Goal: Task Accomplishment & Management: Use online tool/utility

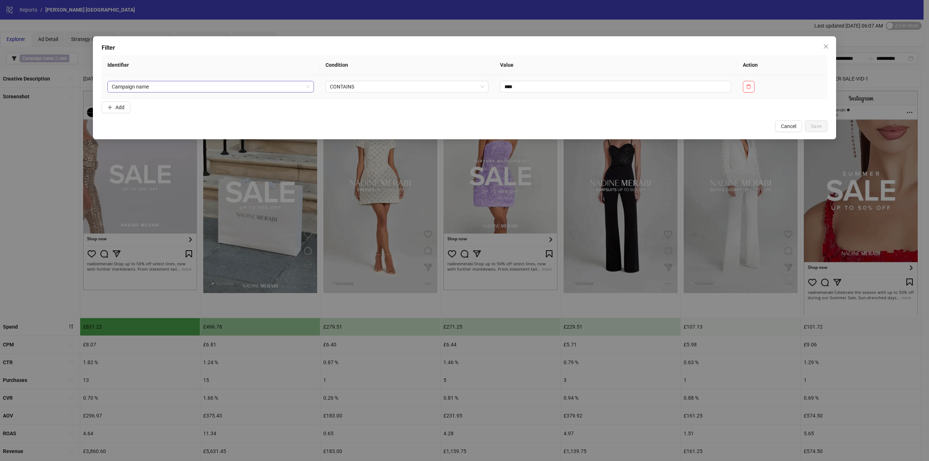
click at [205, 84] on span "Campaign name" at bounding box center [211, 86] width 198 height 11
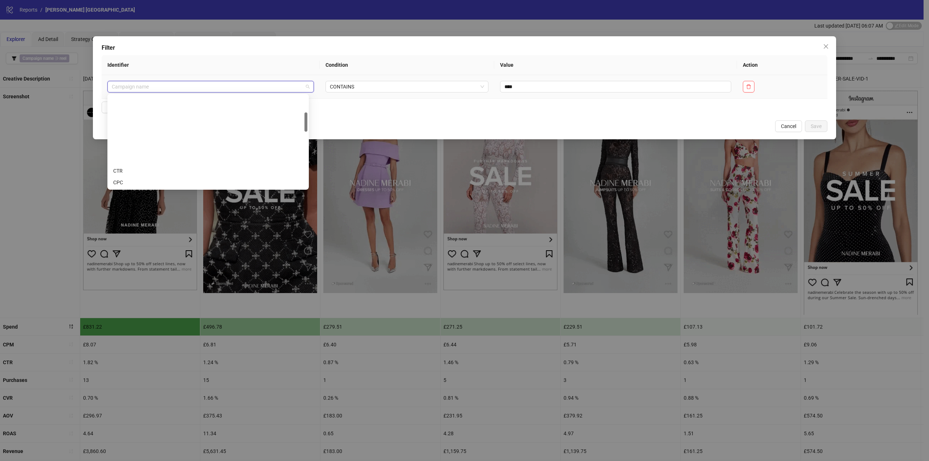
scroll to position [81, 0]
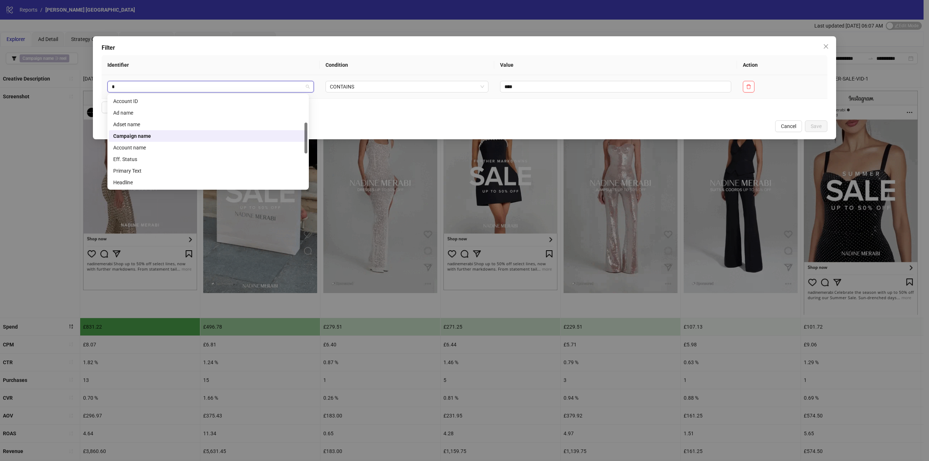
type input "**"
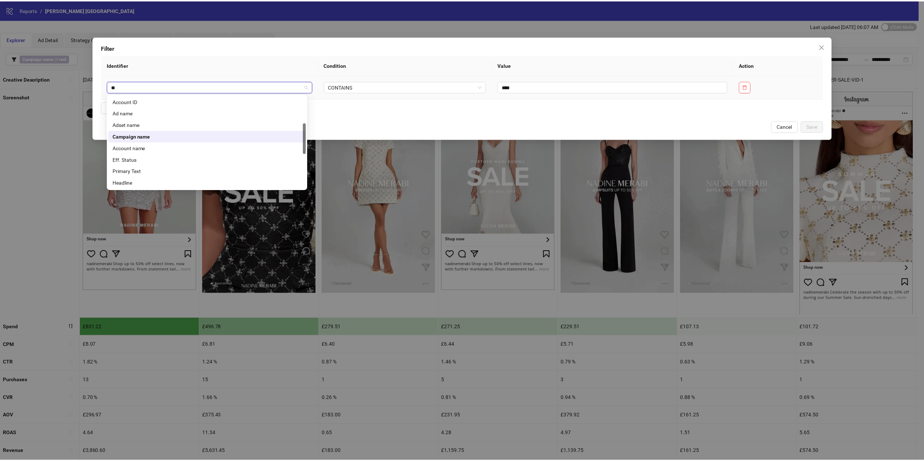
scroll to position [0, 0]
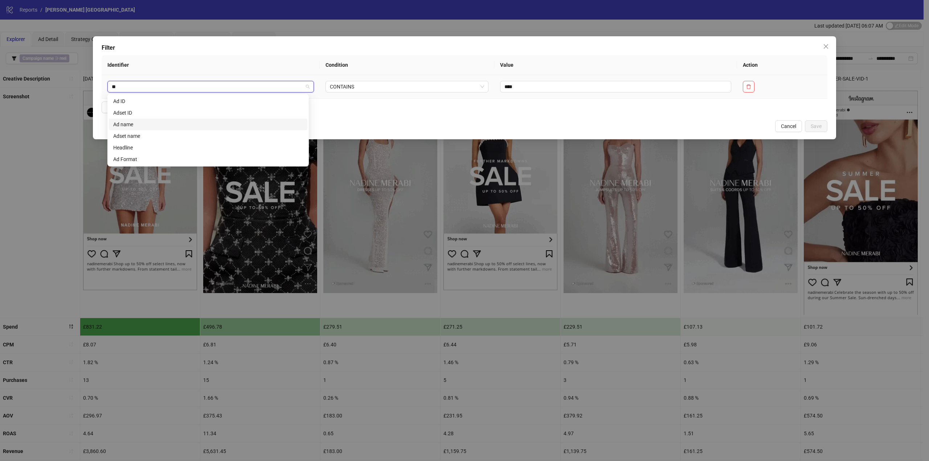
click at [164, 126] on div "Ad name" at bounding box center [208, 125] width 190 height 8
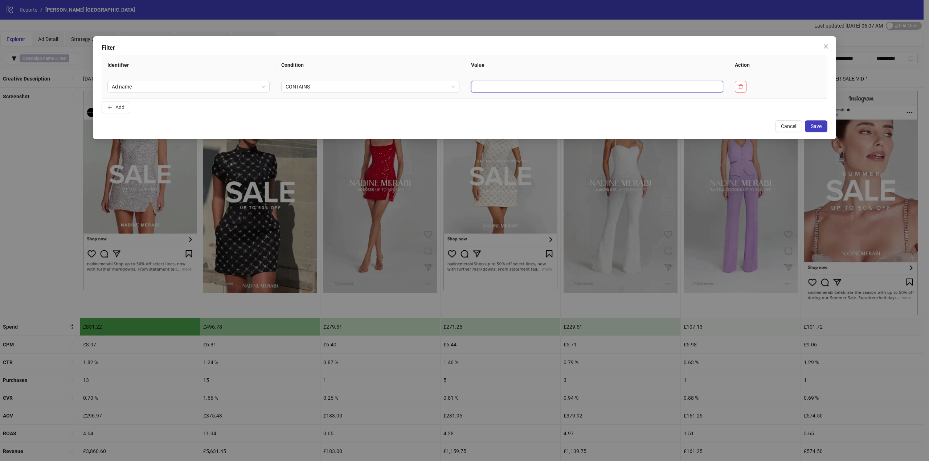
click at [476, 88] on input "text" at bounding box center [597, 87] width 252 height 12
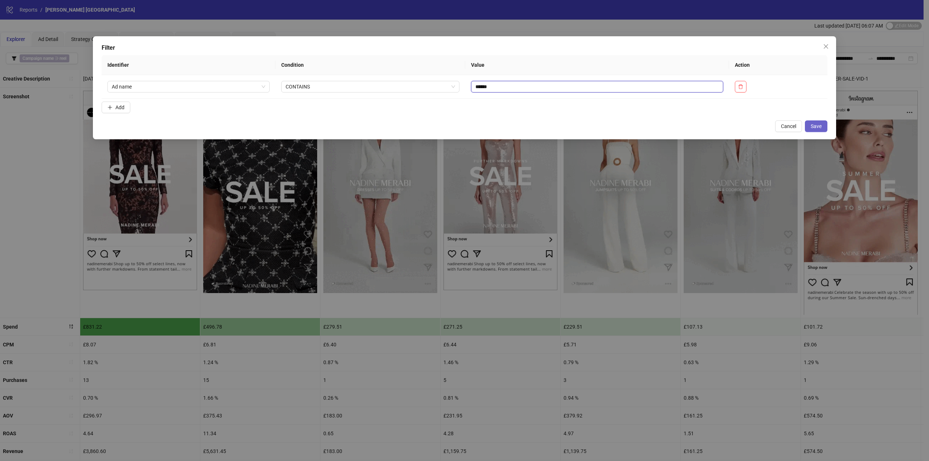
type input "******"
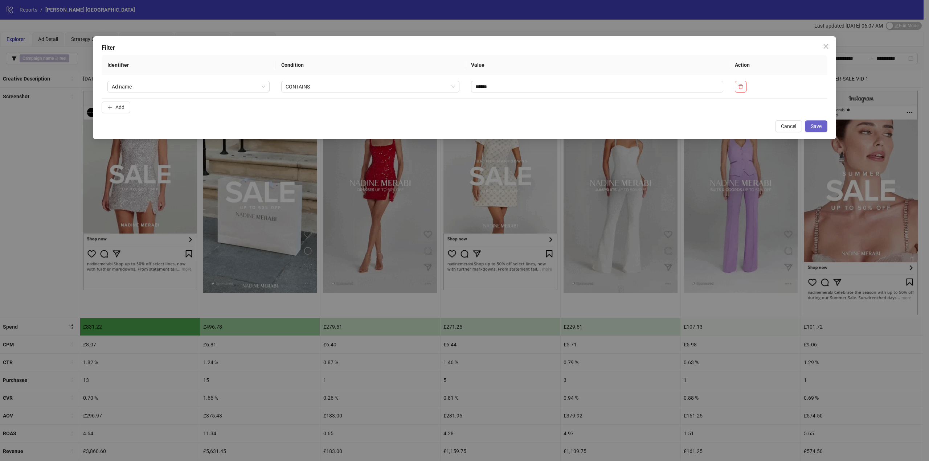
click at [818, 125] on span "Save" at bounding box center [816, 126] width 11 height 6
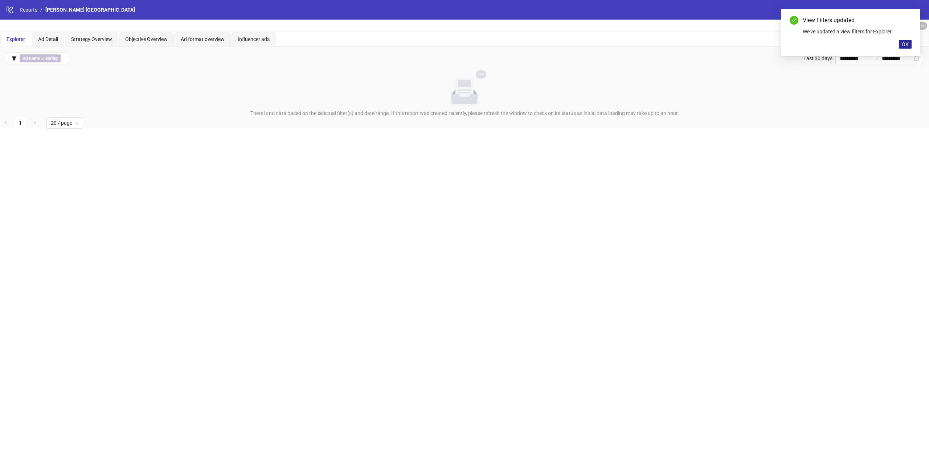
click at [911, 42] on button "OK" at bounding box center [905, 44] width 13 height 9
click at [840, 56] on input "**********" at bounding box center [855, 58] width 30 height 8
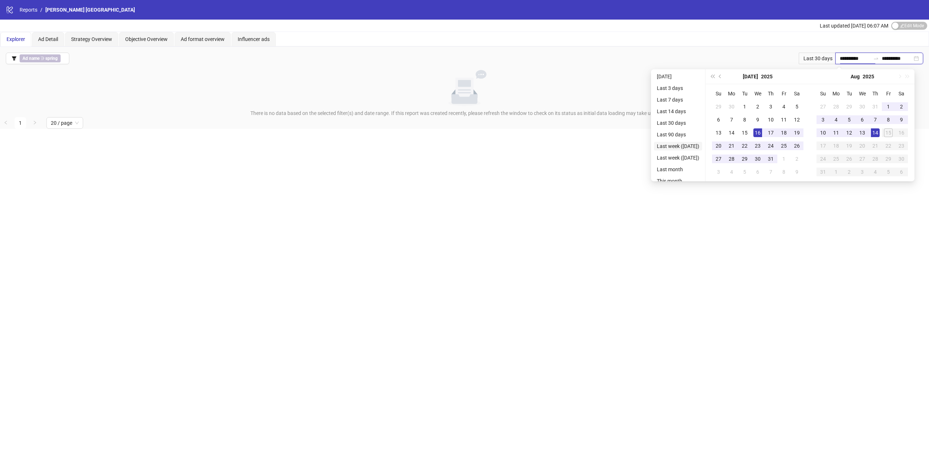
type input "**********"
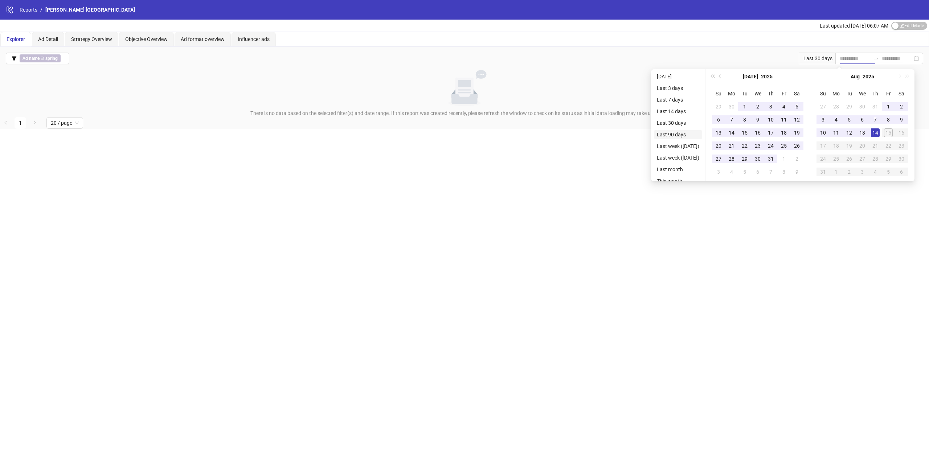
click at [672, 130] on li "Last 90 days" at bounding box center [678, 134] width 48 height 9
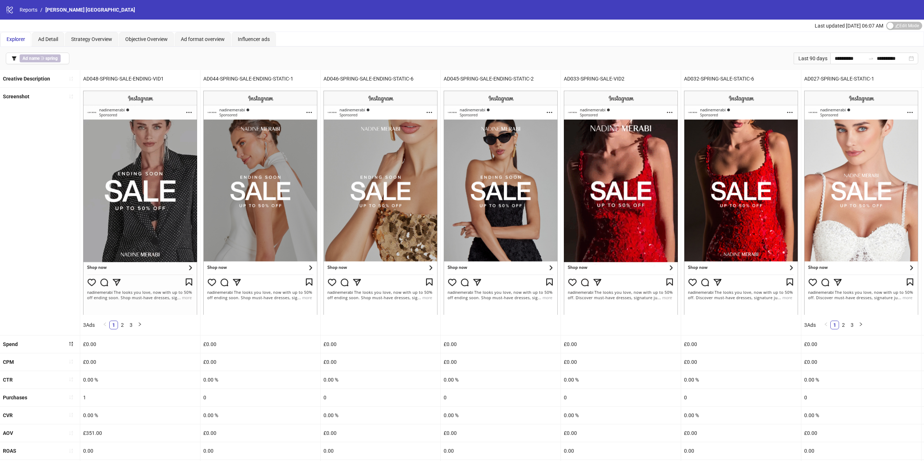
drag, startPoint x: 246, startPoint y: 167, endPoint x: 653, endPoint y: 176, distance: 406.3
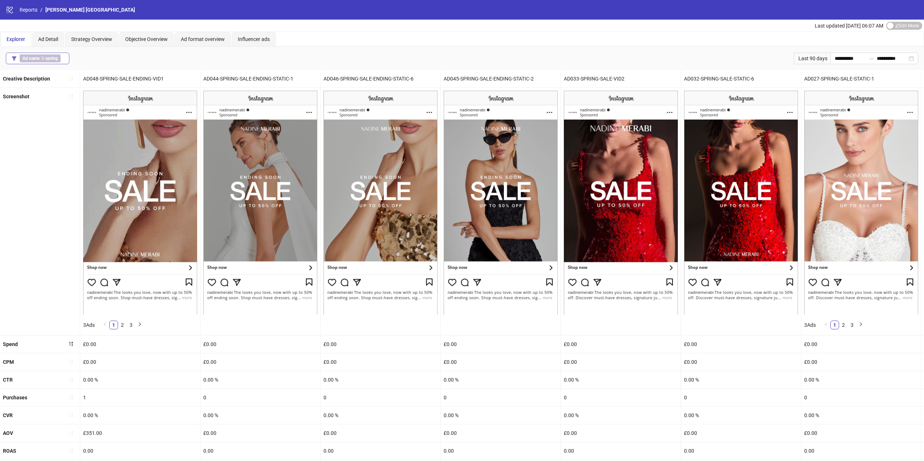
click at [32, 59] on b "Ad name" at bounding box center [31, 58] width 17 height 5
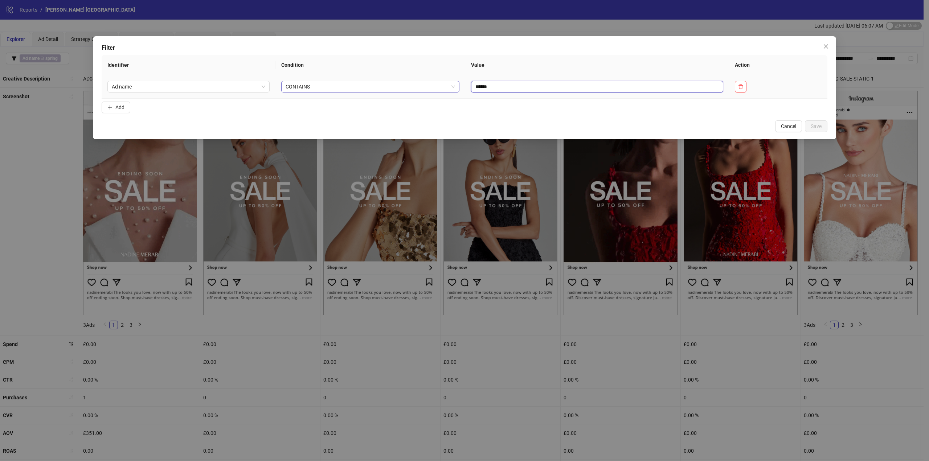
drag, startPoint x: 486, startPoint y: 84, endPoint x: 446, endPoint y: 84, distance: 39.9
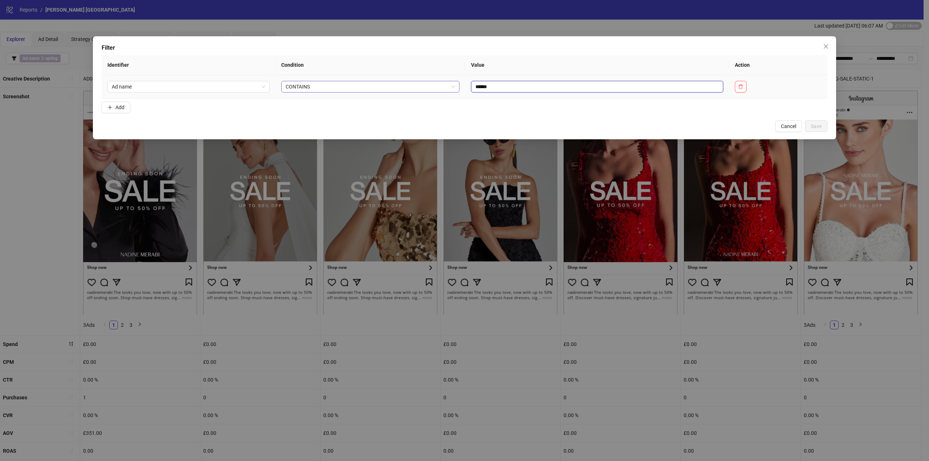
click at [446, 84] on tr "Ad name CONTAINS ******" at bounding box center [465, 87] width 726 height 24
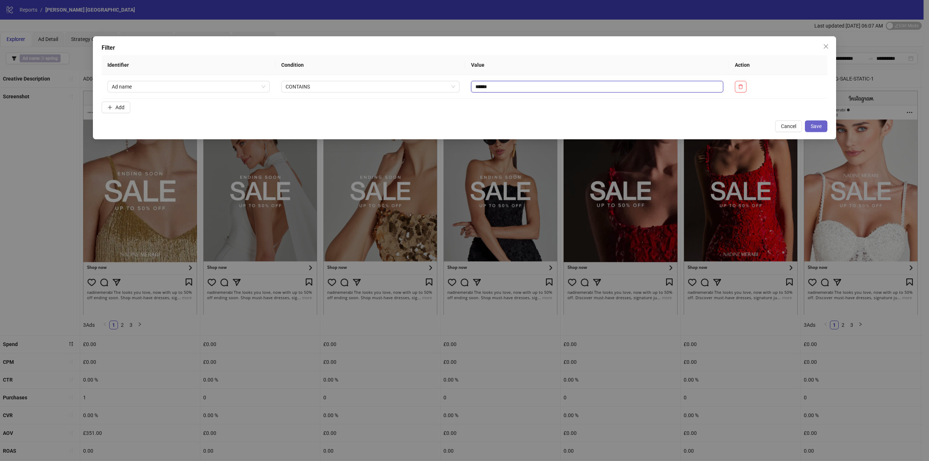
type input "******"
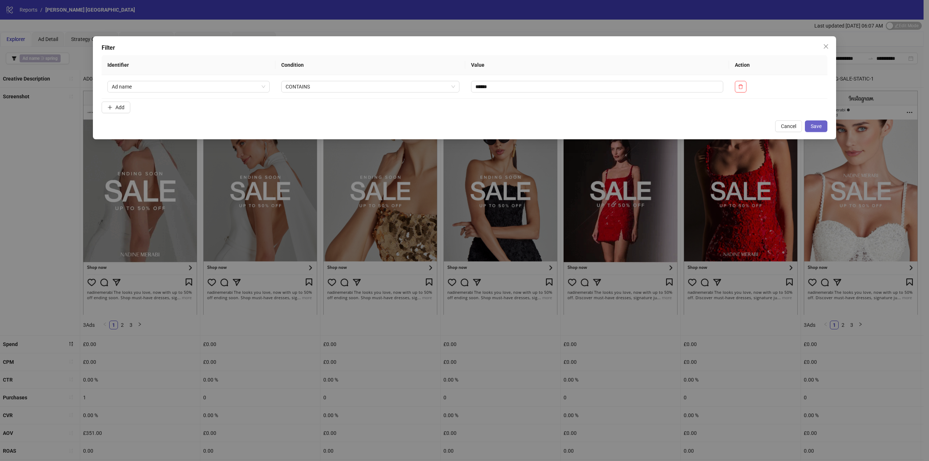
click at [817, 124] on span "Save" at bounding box center [816, 126] width 11 height 6
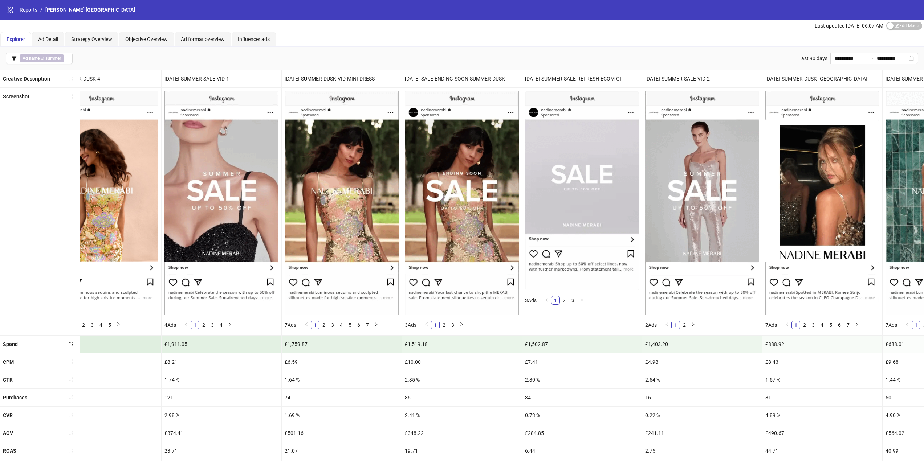
scroll to position [0, 519]
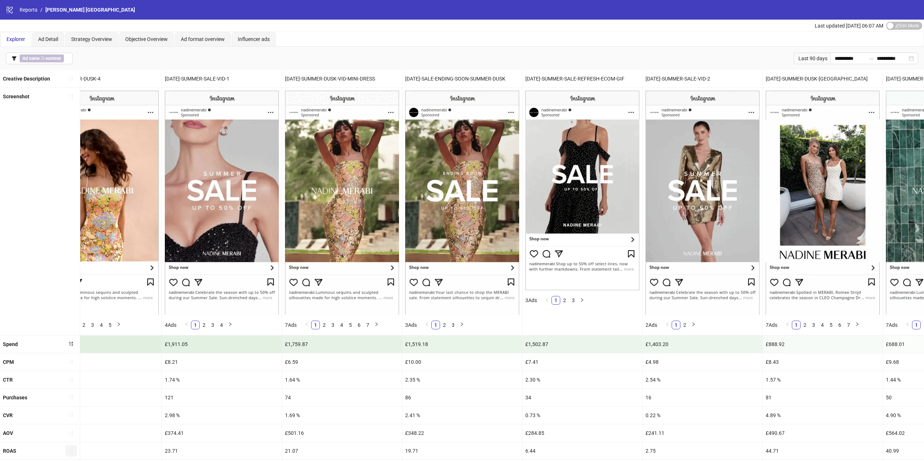
click at [68, 451] on button "button" at bounding box center [71, 451] width 12 height 12
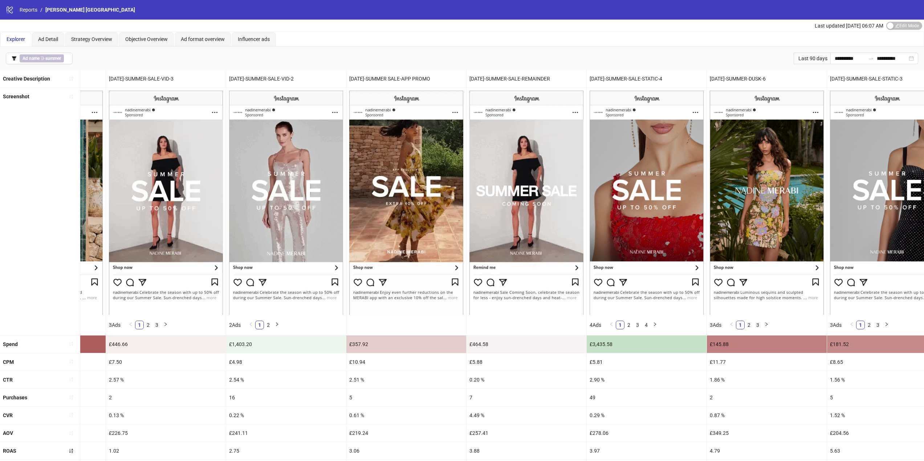
scroll to position [0, 334]
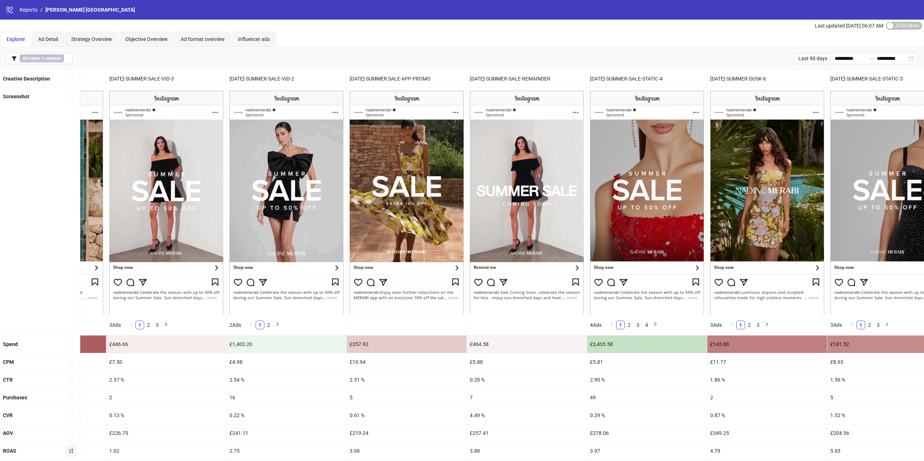
click at [72, 452] on icon "sort-ascending" at bounding box center [71, 451] width 4 height 4
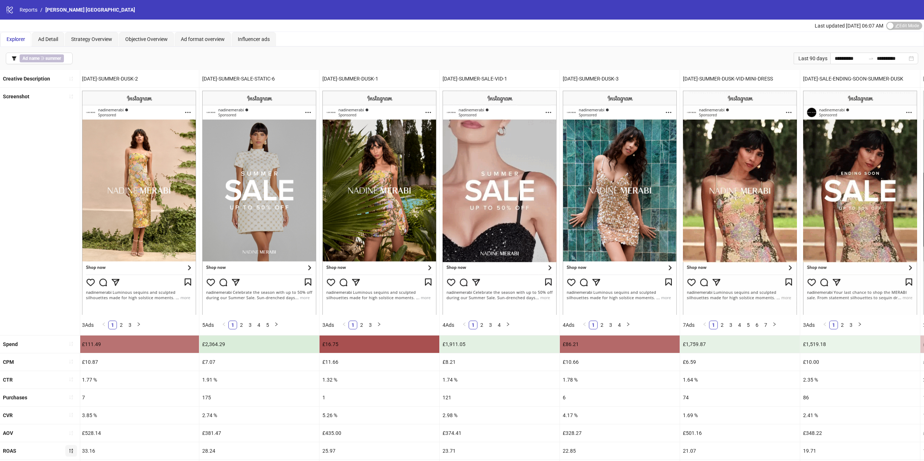
scroll to position [0, 361]
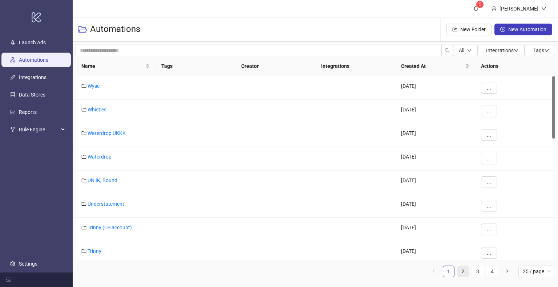
click at [460, 274] on link "2" at bounding box center [462, 271] width 11 height 11
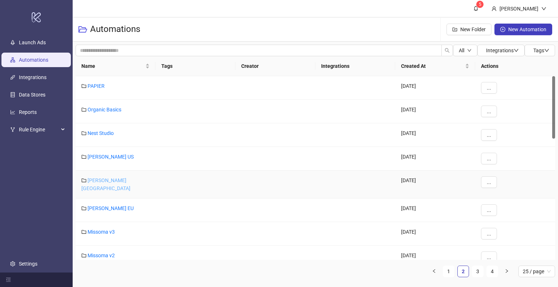
click at [110, 181] on link "[PERSON_NAME] [GEOGRAPHIC_DATA]" at bounding box center [105, 184] width 49 height 14
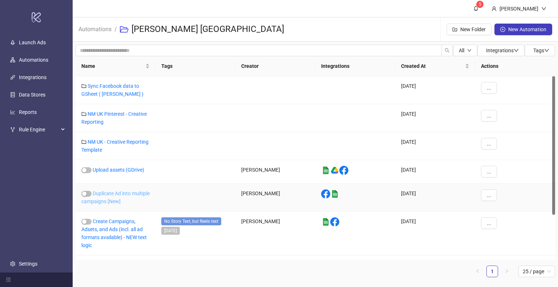
click at [112, 199] on link "Duplicate Ad into multiple campaigns [New]" at bounding box center [115, 198] width 68 height 14
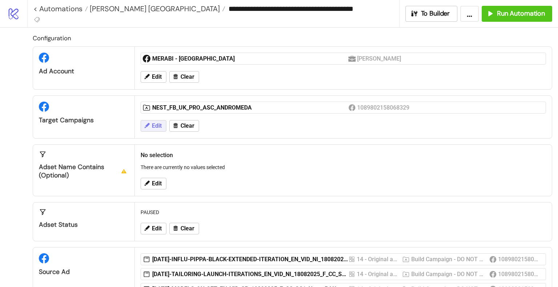
click at [155, 130] on button "Edit" at bounding box center [153, 126] width 26 height 12
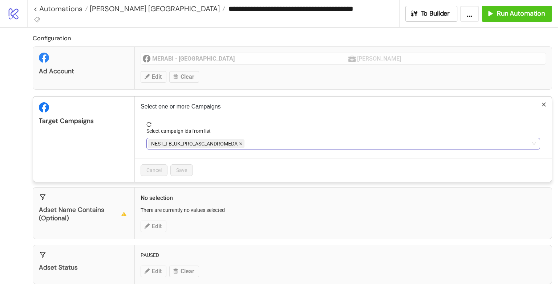
click at [241, 143] on icon "close" at bounding box center [240, 144] width 3 height 3
click at [261, 143] on div at bounding box center [339, 144] width 383 height 10
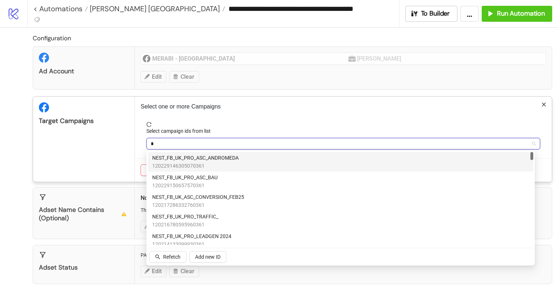
type input "**"
click at [246, 154] on span "NEST_FB_UK_PRO_AWARENESS_LONDON" at bounding box center [200, 158] width 96 height 8
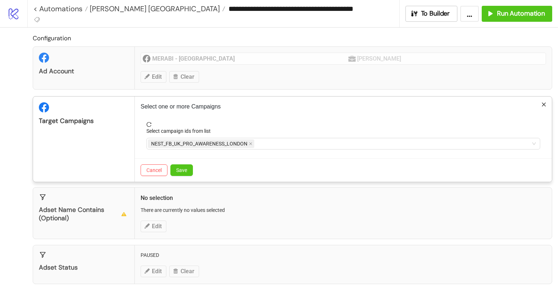
click at [122, 150] on div "Target Campaigns" at bounding box center [84, 139] width 102 height 85
click at [181, 164] on button "Save" at bounding box center [181, 170] width 23 height 12
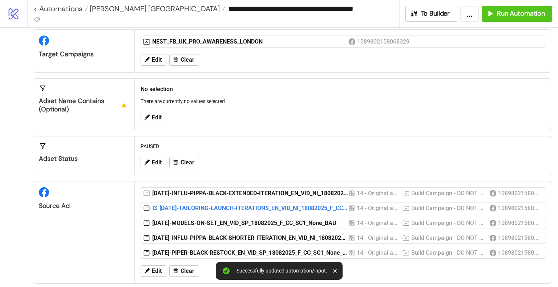
scroll to position [109, 0]
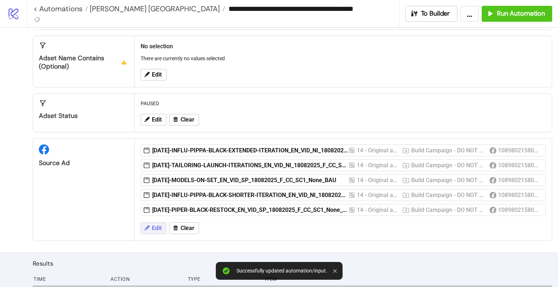
click at [157, 231] on button "Edit" at bounding box center [153, 229] width 26 height 12
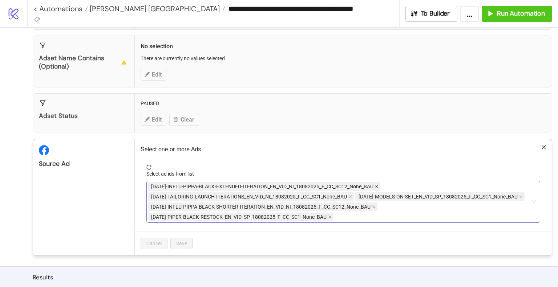
click at [375, 187] on icon "close" at bounding box center [377, 187] width 4 height 4
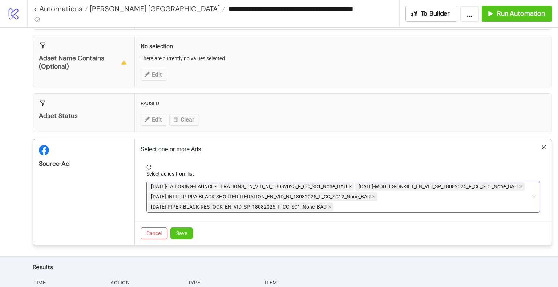
click at [348, 185] on icon "close" at bounding box center [350, 187] width 4 height 4
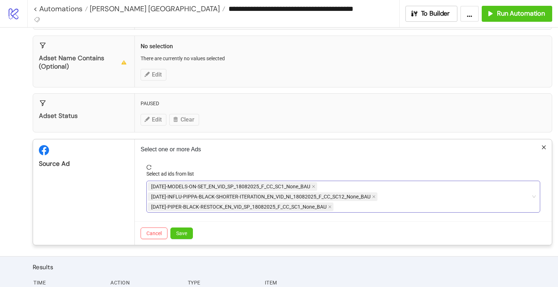
drag, startPoint x: 315, startPoint y: 185, endPoint x: 353, endPoint y: 187, distance: 37.8
click at [315, 185] on icon "close" at bounding box center [313, 187] width 4 height 4
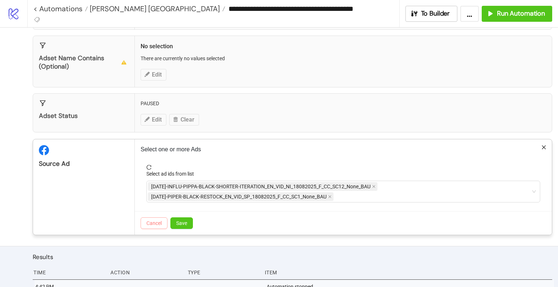
click at [150, 224] on span "Cancel" at bounding box center [153, 223] width 15 height 6
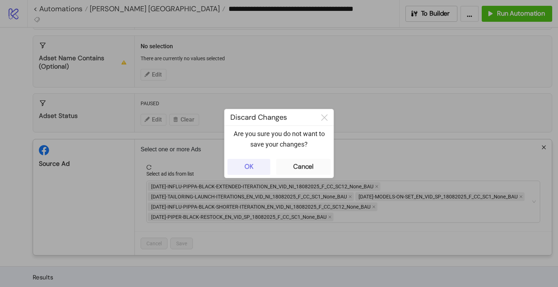
click at [263, 165] on button "OK" at bounding box center [248, 167] width 43 height 16
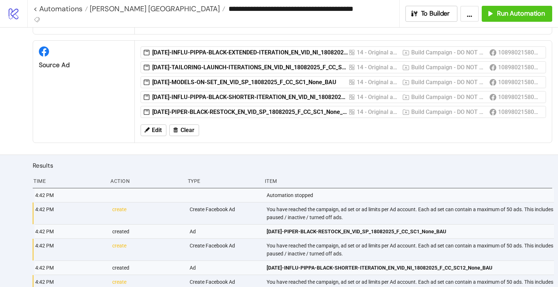
scroll to position [218, 0]
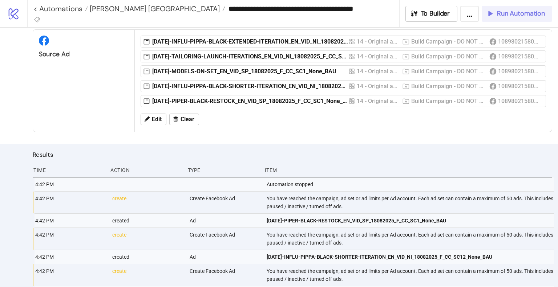
click at [519, 15] on span "Run Automation" at bounding box center [521, 13] width 48 height 8
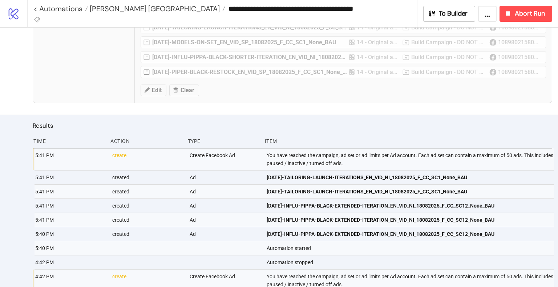
scroll to position [254, 0]
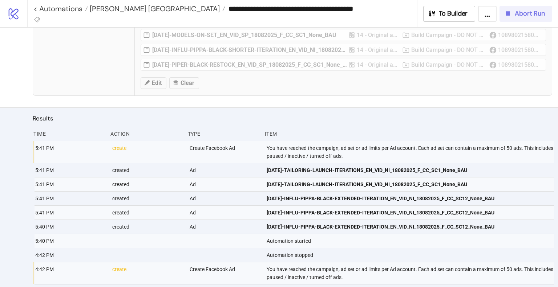
click at [513, 10] on div "Abort Run" at bounding box center [523, 13] width 41 height 8
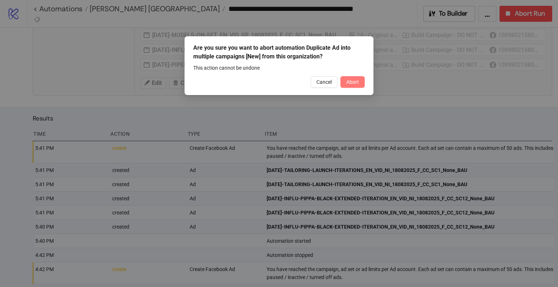
click at [356, 80] on span "Abort" at bounding box center [352, 82] width 13 height 6
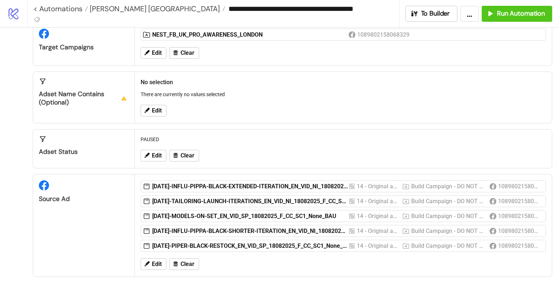
scroll to position [36, 0]
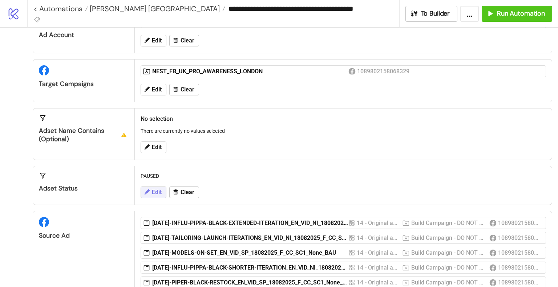
click at [149, 191] on icon at bounding box center [146, 192] width 7 height 7
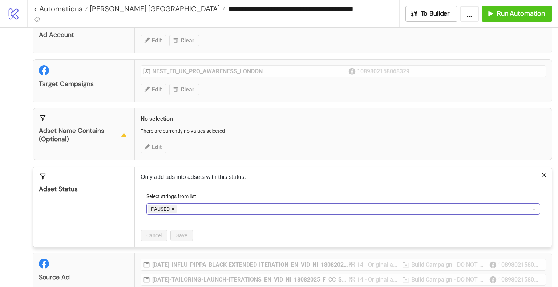
click at [172, 210] on icon "close" at bounding box center [173, 209] width 4 height 4
click at [173, 204] on div at bounding box center [339, 209] width 383 height 10
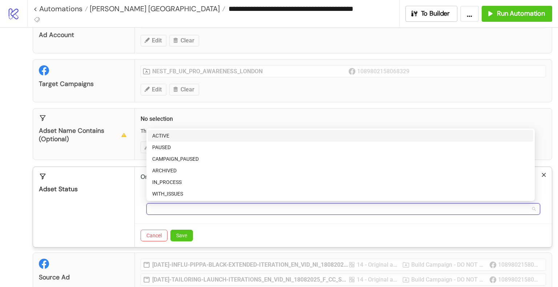
click at [167, 135] on div "ACTIVE" at bounding box center [340, 136] width 376 height 8
click at [180, 236] on span "Save" at bounding box center [181, 236] width 11 height 6
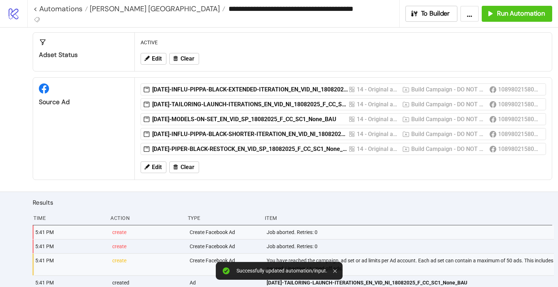
scroll to position [181, 0]
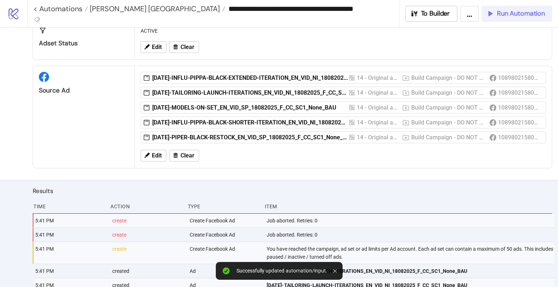
click at [518, 16] on span "Run Automation" at bounding box center [521, 13] width 48 height 8
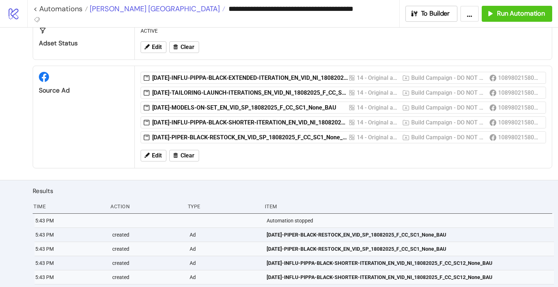
click at [131, 9] on span "[PERSON_NAME] [GEOGRAPHIC_DATA]" at bounding box center [154, 8] width 132 height 9
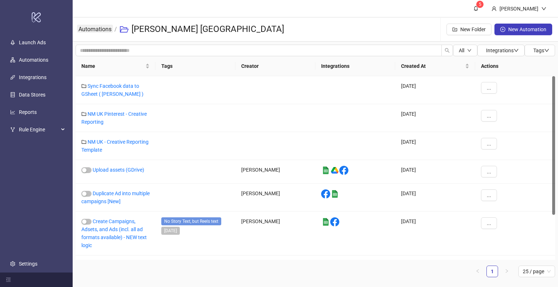
click at [97, 29] on link "Automations" at bounding box center [95, 29] width 36 height 8
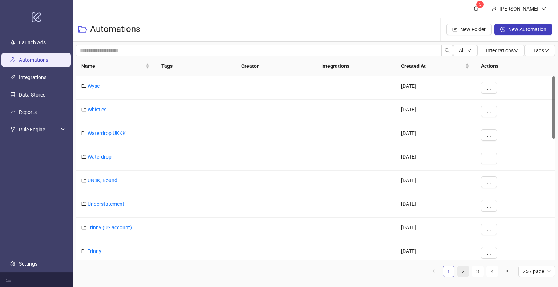
click at [464, 273] on link "2" at bounding box center [462, 271] width 11 height 11
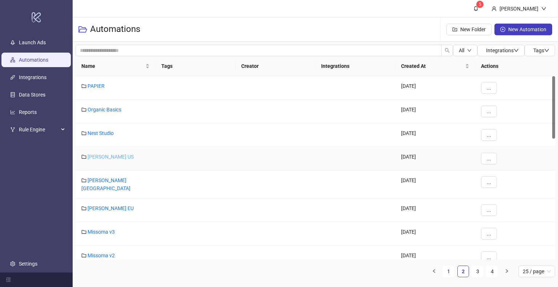
click at [105, 158] on link "[PERSON_NAME] US" at bounding box center [110, 157] width 46 height 6
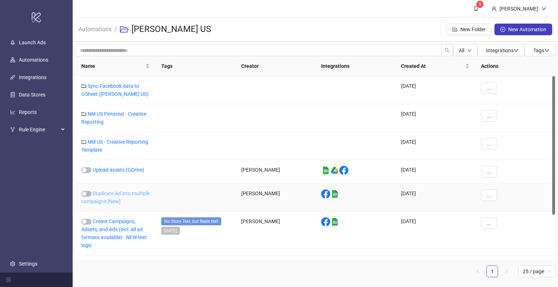
click at [115, 194] on link "Duplicate Ad into multiple campaigns [New]" at bounding box center [115, 198] width 68 height 14
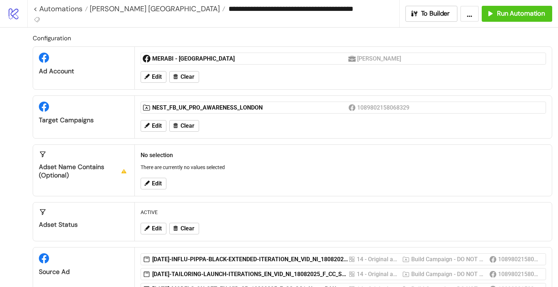
type input "**********"
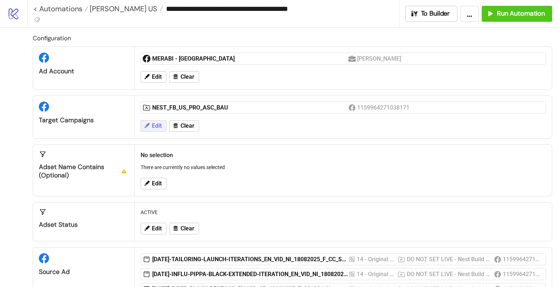
click at [154, 121] on button "Edit" at bounding box center [153, 126] width 26 height 12
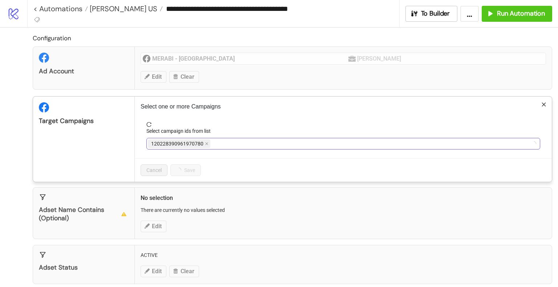
click at [238, 144] on div "120228390961970780" at bounding box center [339, 144] width 383 height 10
click at [235, 143] on div "NEST_FB_US_PRO_ASC_BAU" at bounding box center [339, 144] width 383 height 10
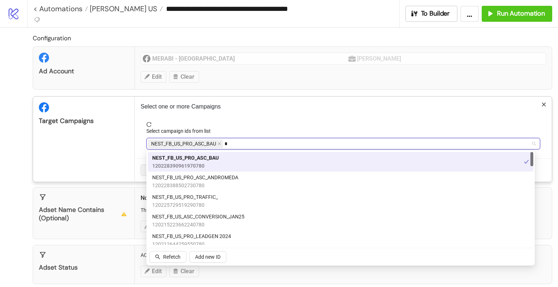
type input "**"
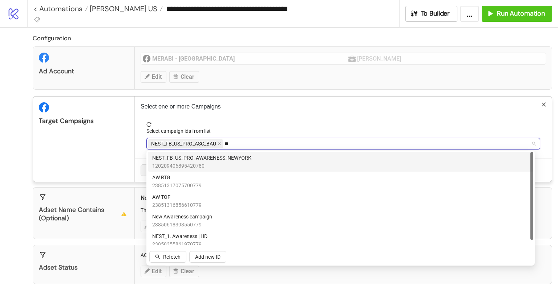
click at [233, 159] on span "NEST_FB_US_PRO_AWARENESS_NEWYORK" at bounding box center [201, 158] width 99 height 8
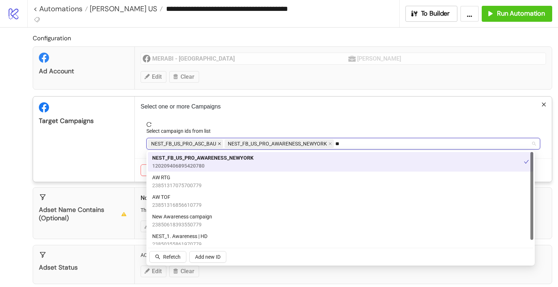
click at [219, 143] on icon "close" at bounding box center [219, 144] width 4 height 4
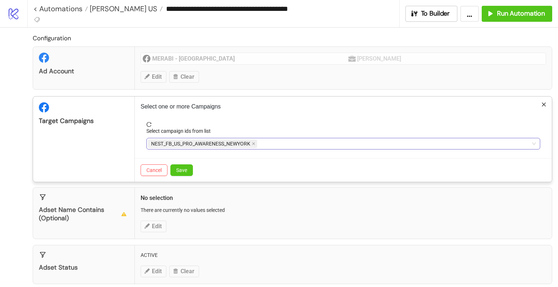
click at [112, 140] on div "Target Campaigns" at bounding box center [84, 139] width 102 height 85
drag, startPoint x: 178, startPoint y: 169, endPoint x: 184, endPoint y: 173, distance: 7.0
click at [178, 168] on span "Save" at bounding box center [181, 170] width 11 height 6
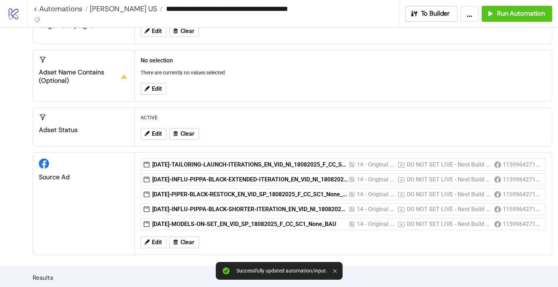
scroll to position [145, 0]
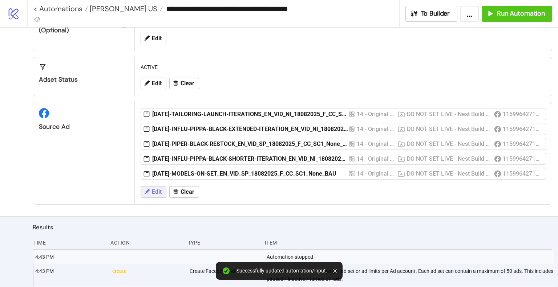
click at [154, 189] on span "Edit" at bounding box center [157, 192] width 10 height 7
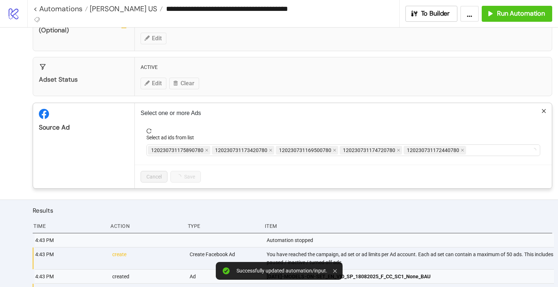
click at [534, 109] on p "Select one or more Ads" at bounding box center [342, 113] width 405 height 9
click at [541, 109] on icon "close" at bounding box center [543, 111] width 5 height 5
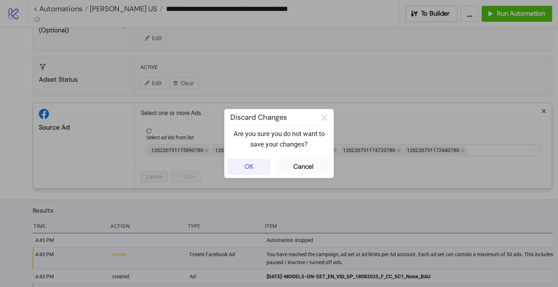
click at [256, 164] on button "OK" at bounding box center [248, 167] width 43 height 16
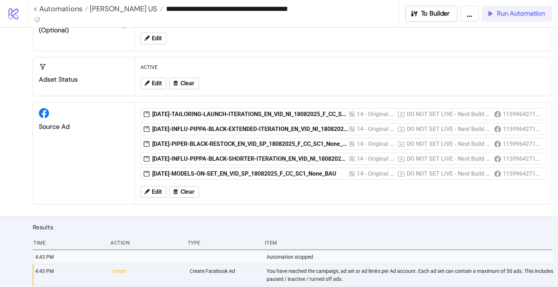
click at [522, 15] on span "Run Automation" at bounding box center [521, 13] width 48 height 8
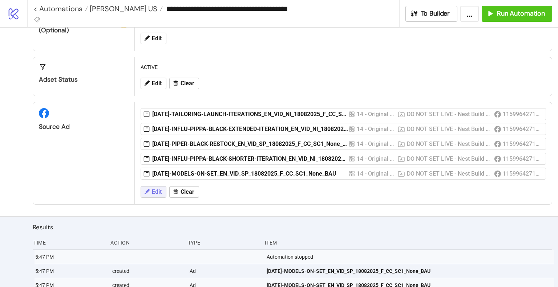
click at [160, 193] on span "Edit" at bounding box center [157, 192] width 10 height 7
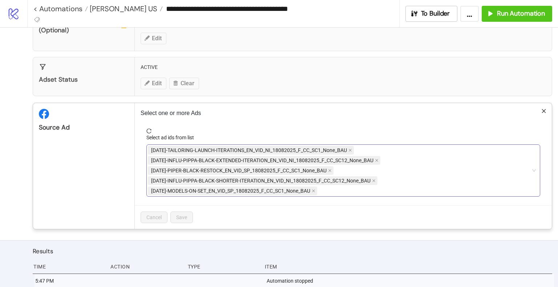
click at [429, 167] on div "[DATE]-TAILORING-LAUNCH-ITERATIONS_EN_VID_NI_18082025_F_CC_SC1_None_BAU [DATE]-…" at bounding box center [339, 170] width 383 height 51
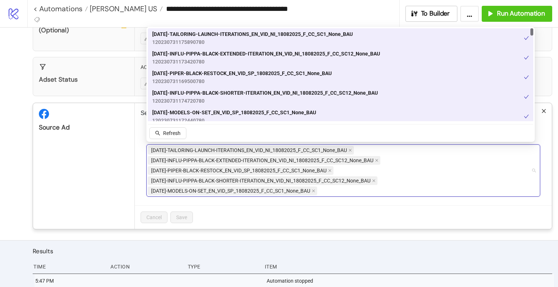
click at [315, 35] on span "[DATE]-TAILORING-LAUNCH-ITERATIONS_EN_VID_NI_18082025_F_CC_SC1_None_BAU" at bounding box center [252, 34] width 200 height 8
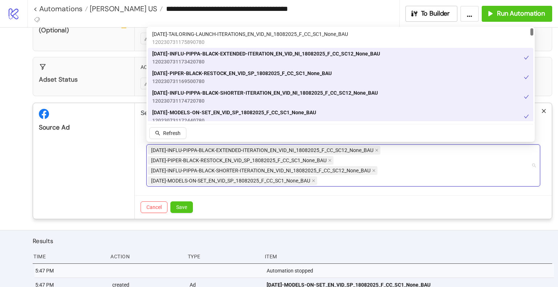
click at [312, 50] on span "[DATE]-INFLU-PIPPA-BLACK-EXTENDED-ITERATION_EN_VID_NI_18082025_F_CC_SC12_None_B…" at bounding box center [266, 54] width 228 height 8
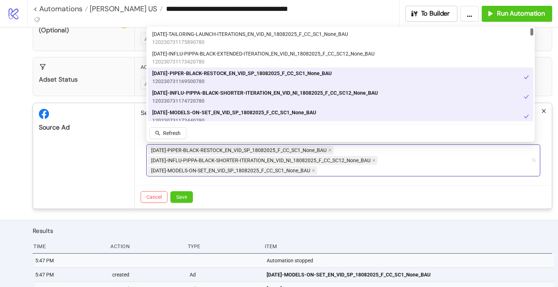
click at [302, 73] on span "[DATE]-PIPER-BLACK-RESTOCK_EN_VID_SP_18082025_F_CC_SC1_None_BAU" at bounding box center [241, 73] width 179 height 8
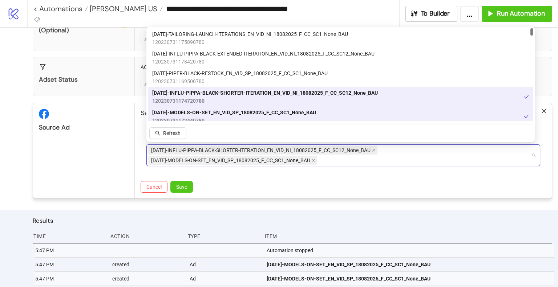
click at [298, 92] on span "[DATE]-INFLU-PIPPA-BLACK-SHORTER-ITERATION_EN_VID_NI_18082025_F_CC_SC12_None_BAU" at bounding box center [264, 93] width 225 height 8
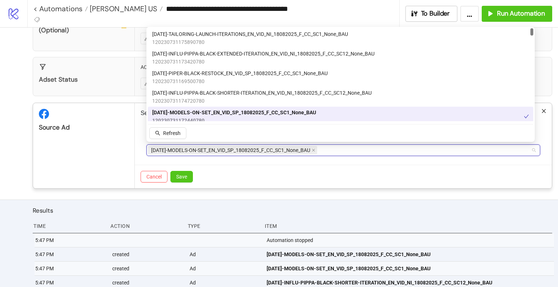
click at [289, 113] on span "[DATE]-MODELS-ON-SET_EN_VID_SP_18082025_F_CC_SC1_None_BAU" at bounding box center [234, 113] width 164 height 8
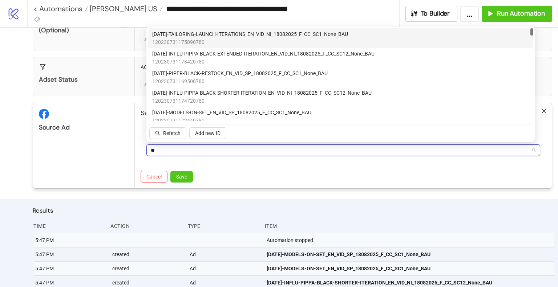
type input "***"
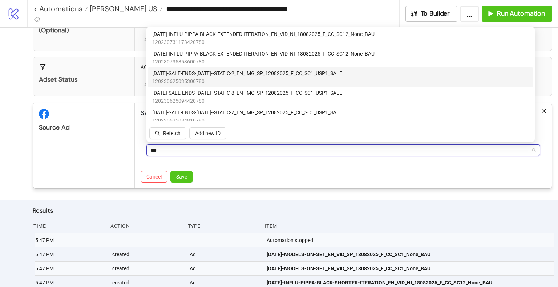
click at [262, 79] on span "120230625035300780" at bounding box center [247, 81] width 190 height 8
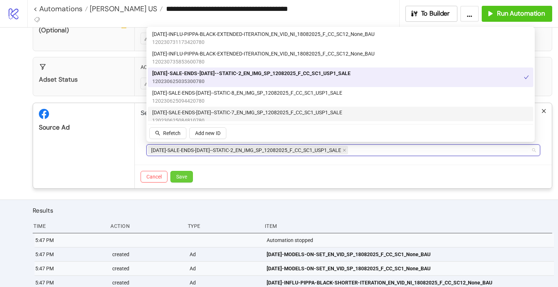
click at [183, 174] on span "Save" at bounding box center [181, 177] width 11 height 6
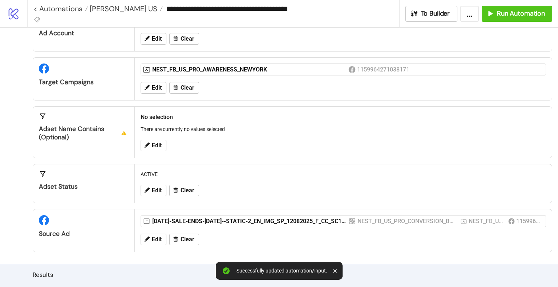
scroll to position [36, 0]
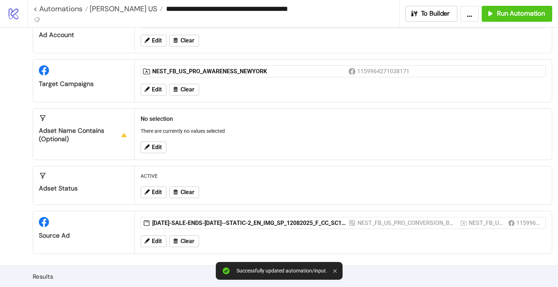
click at [160, 95] on div "Edit Clear" at bounding box center [343, 89] width 411 height 19
click at [152, 91] on span "Edit" at bounding box center [157, 89] width 10 height 7
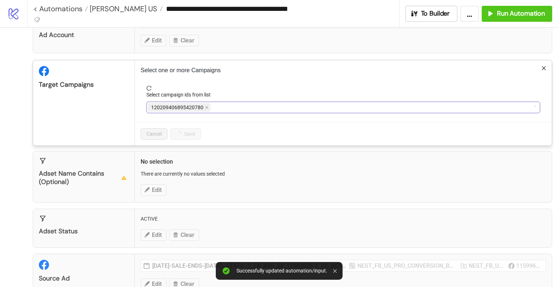
click at [260, 106] on div "120209406895420780" at bounding box center [339, 107] width 383 height 10
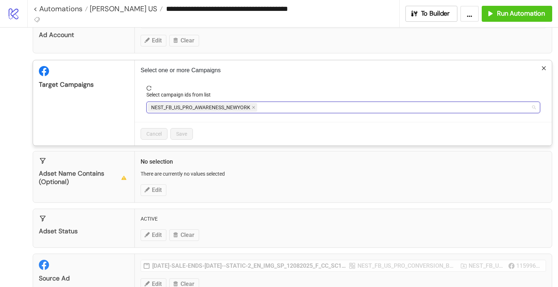
click at [260, 106] on input "Select campaign ids from list" at bounding box center [258, 107] width 1 height 9
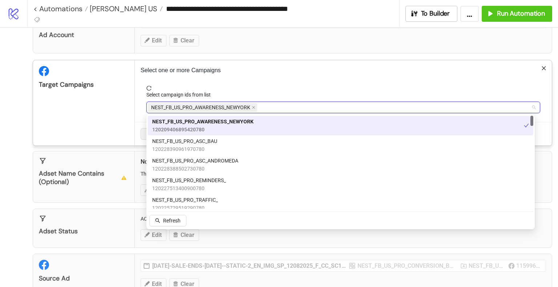
type input "*"
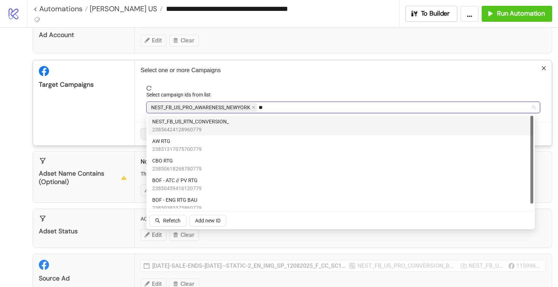
type input "***"
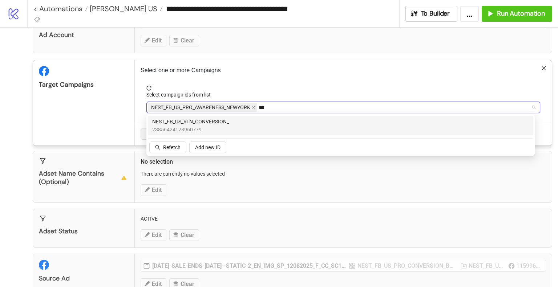
click at [190, 126] on span "23856424128960779" at bounding box center [190, 130] width 77 height 8
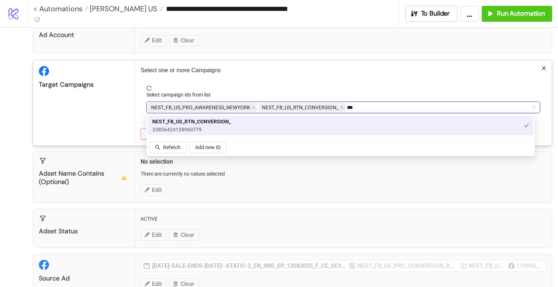
drag, startPoint x: 253, startPoint y: 108, endPoint x: 121, endPoint y: 100, distance: 132.7
click at [253, 107] on icon "close" at bounding box center [254, 108] width 4 height 4
click at [93, 108] on div "Target Campaigns" at bounding box center [84, 102] width 102 height 85
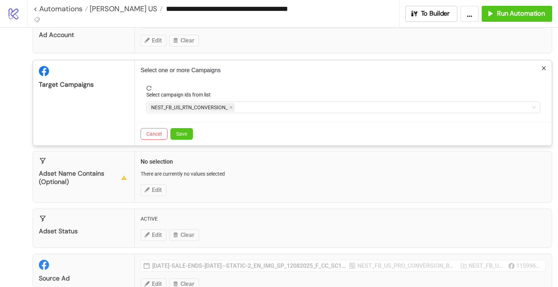
drag, startPoint x: 183, startPoint y: 133, endPoint x: 262, endPoint y: 138, distance: 79.3
click at [183, 133] on span "Save" at bounding box center [181, 134] width 11 height 6
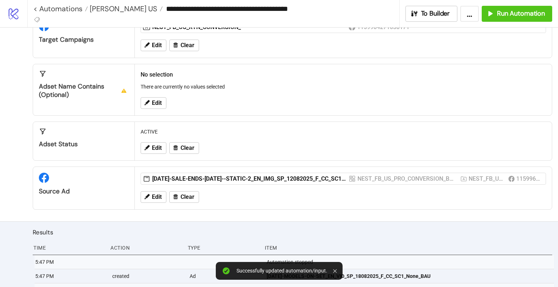
scroll to position [145, 0]
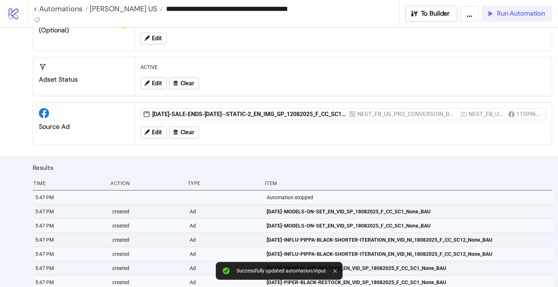
click at [542, 16] on span "Run Automation" at bounding box center [521, 13] width 48 height 8
